Goal: Information Seeking & Learning: Find specific fact

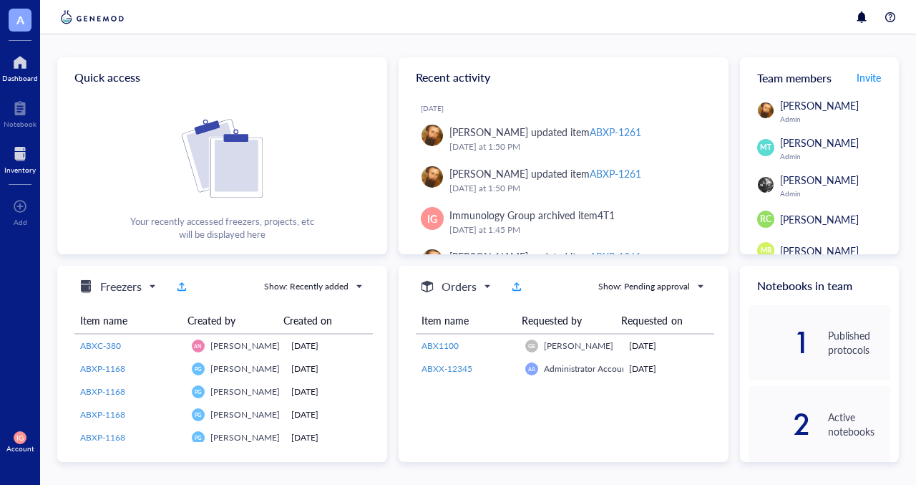
click at [19, 159] on div at bounding box center [19, 153] width 31 height 23
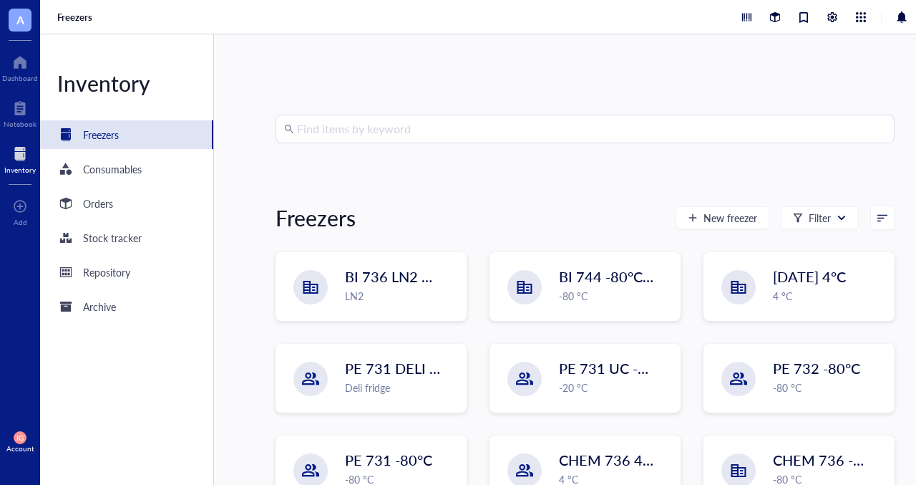
click at [382, 130] on input "search" at bounding box center [591, 128] width 589 height 27
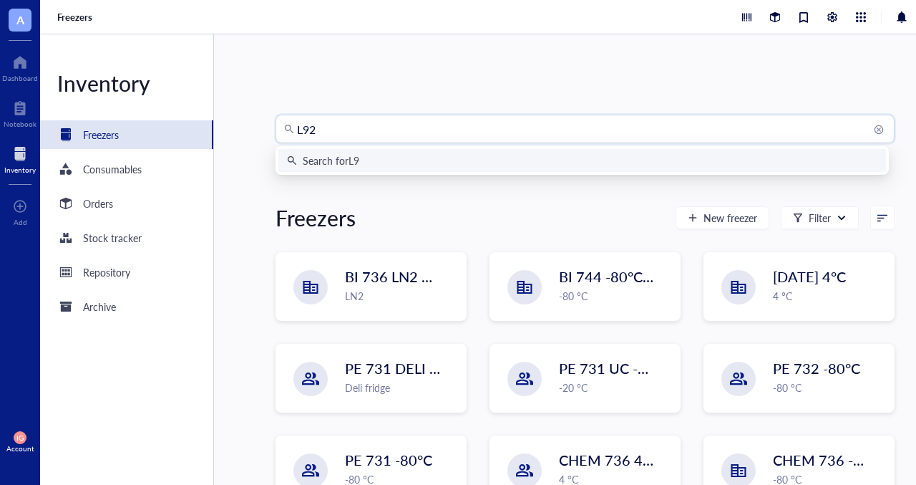
type input "L929"
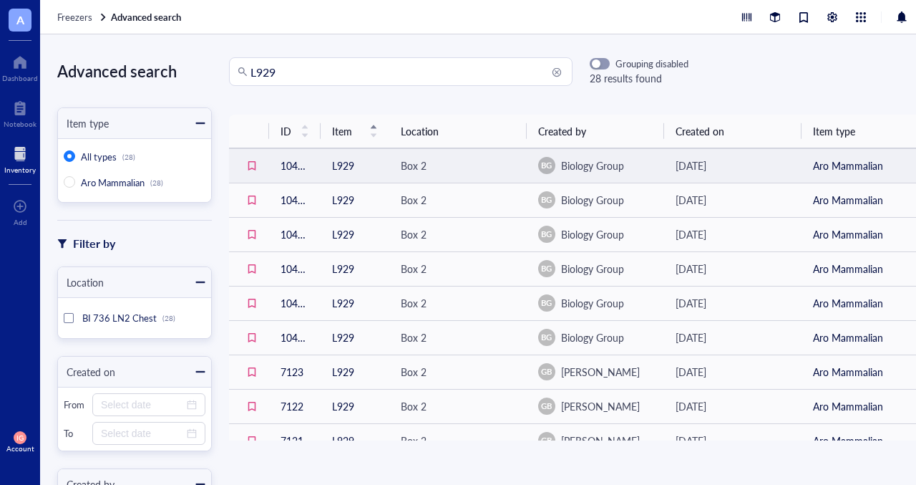
click at [344, 163] on td "L929" at bounding box center [355, 165] width 69 height 34
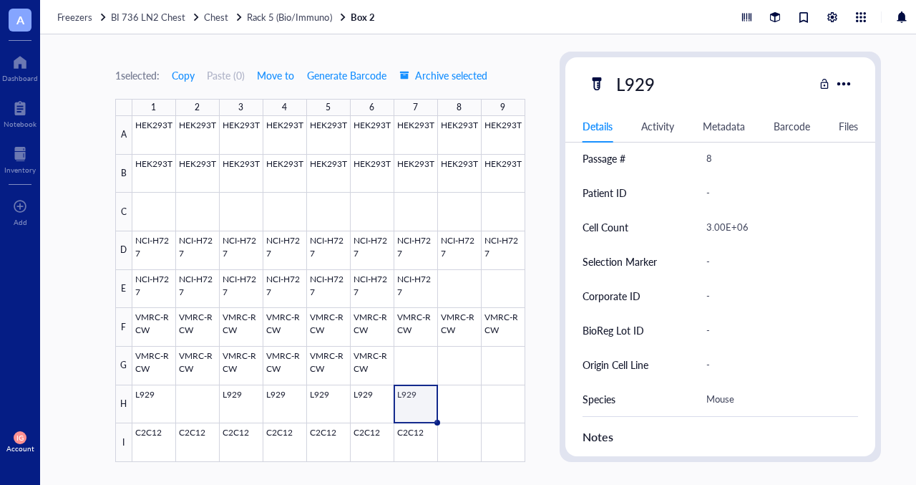
scroll to position [358, 0]
click at [152, 413] on div at bounding box center [328, 289] width 393 height 346
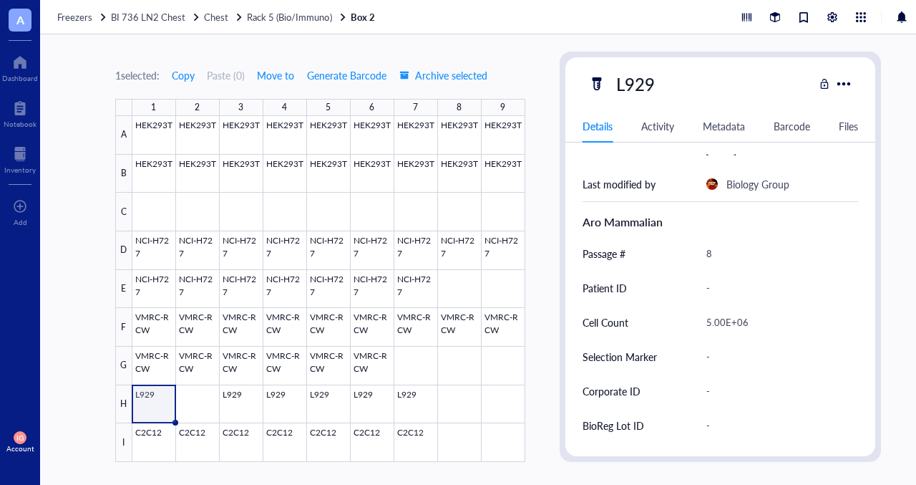
scroll to position [358, 0]
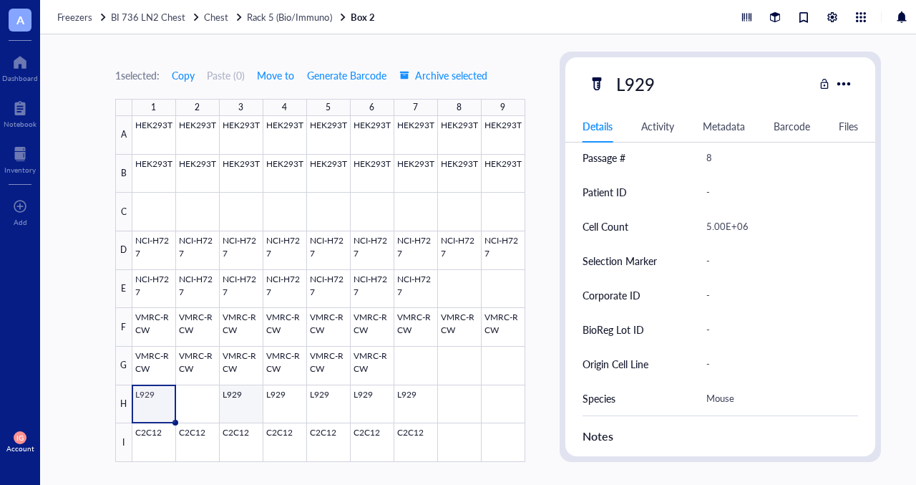
click at [253, 405] on div at bounding box center [328, 289] width 393 height 346
click at [296, 402] on div at bounding box center [328, 289] width 393 height 346
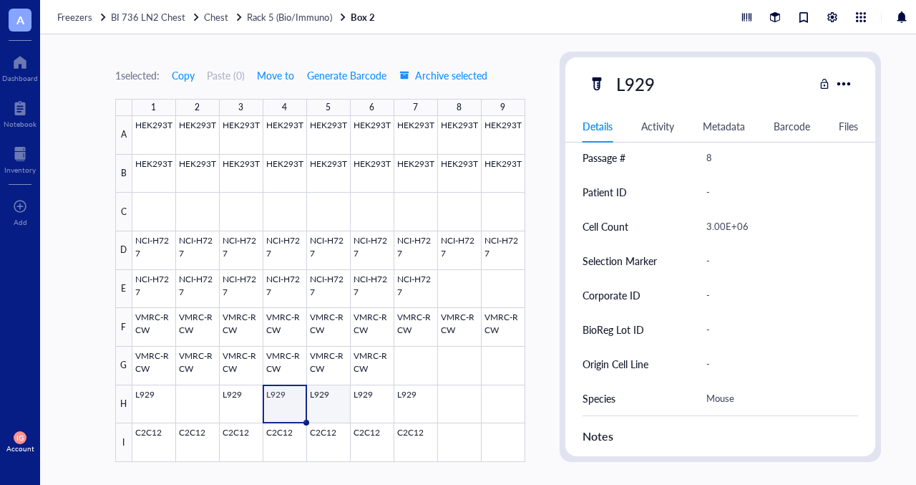
click at [321, 404] on div at bounding box center [328, 289] width 393 height 346
click at [379, 404] on div at bounding box center [328, 289] width 393 height 346
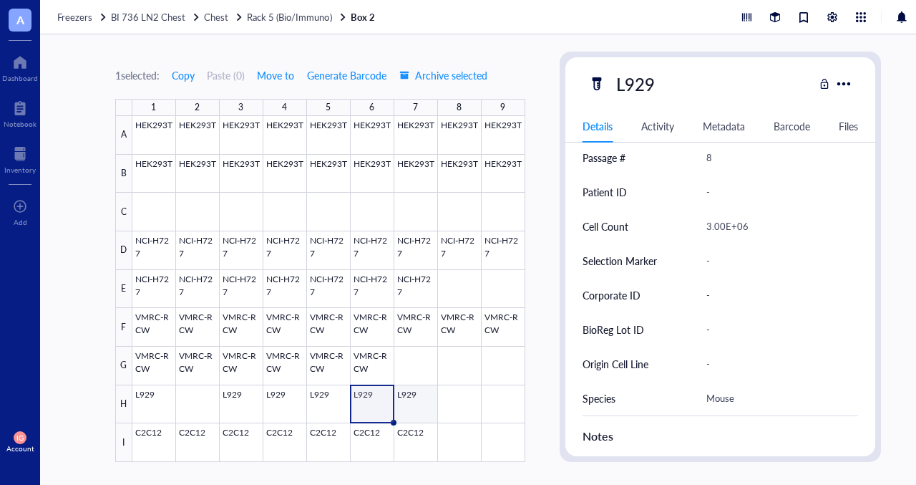
click at [404, 403] on div at bounding box center [328, 289] width 393 height 346
click at [147, 413] on div at bounding box center [328, 289] width 393 height 346
click at [417, 406] on div at bounding box center [328, 289] width 393 height 346
